Goal: Transaction & Acquisition: Purchase product/service

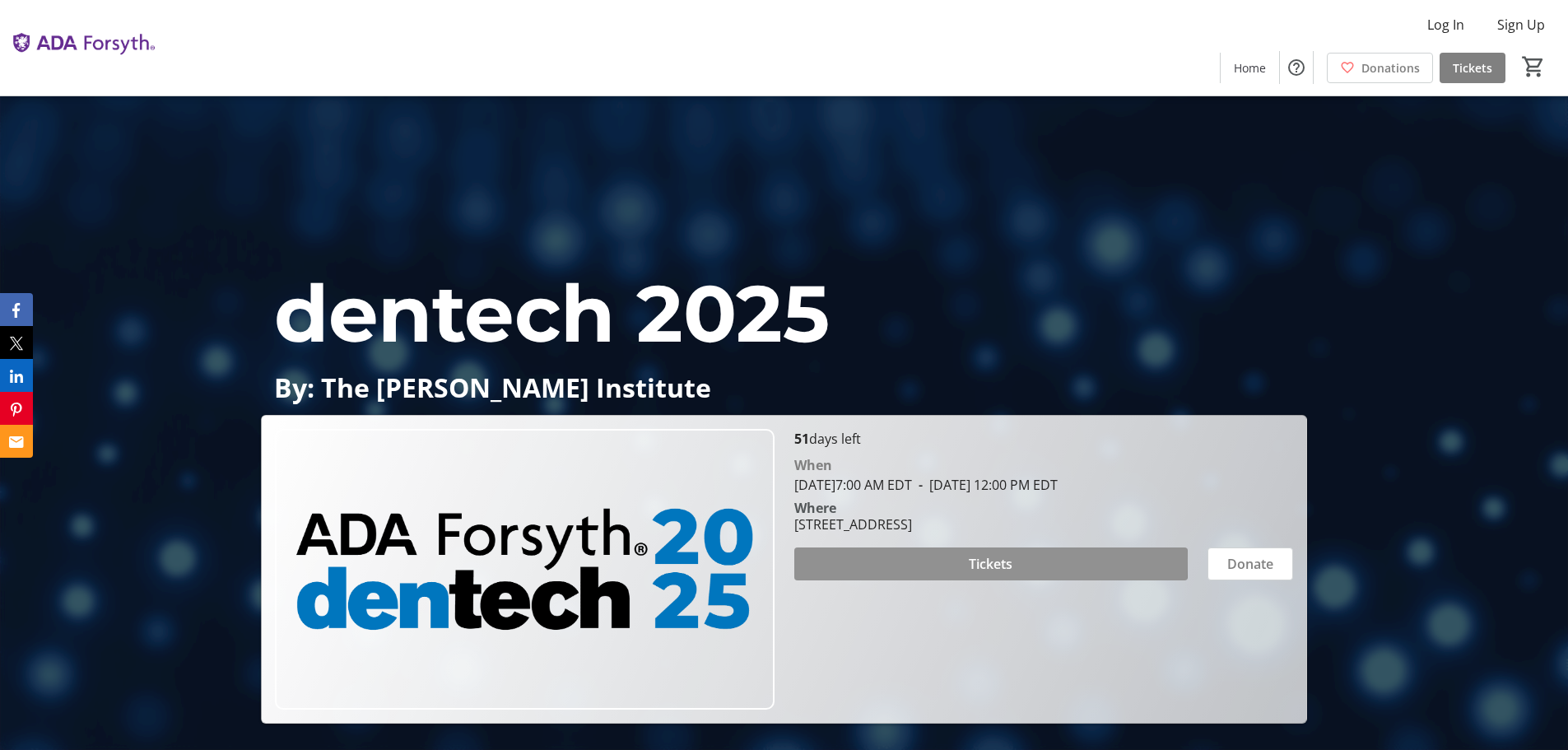
click at [989, 561] on span "Tickets" at bounding box center [990, 563] width 44 height 20
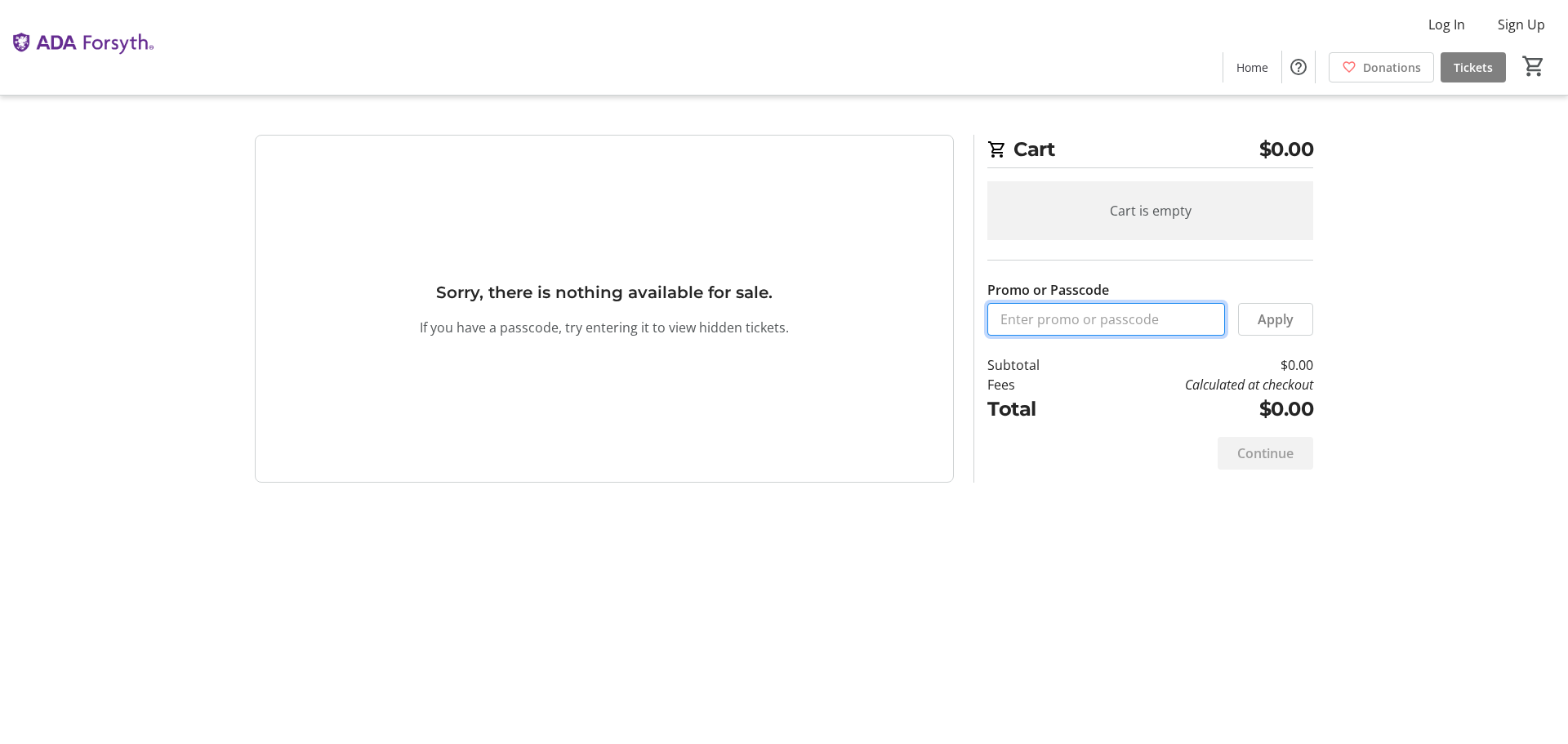
click at [1102, 327] on input "Promo or Passcode" at bounding box center [1107, 319] width 238 height 33
paste input "ORALHEALTH2025"
type input "ORALHEALTH2025"
click at [1283, 323] on span "Apply" at bounding box center [1275, 319] width 36 height 19
